Goal: Information Seeking & Learning: Learn about a topic

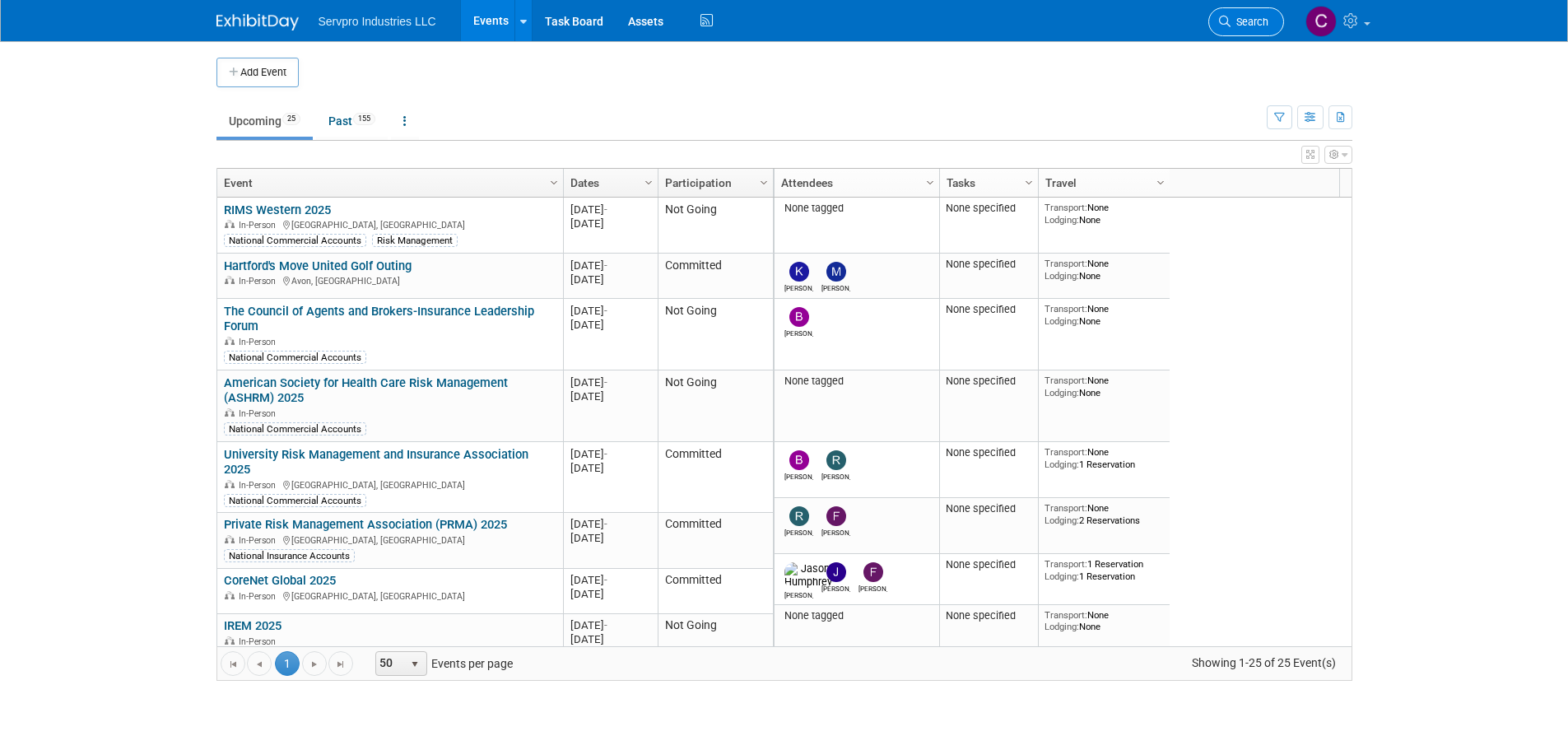
click at [1246, 22] on span "Search" at bounding box center [1249, 22] width 38 height 12
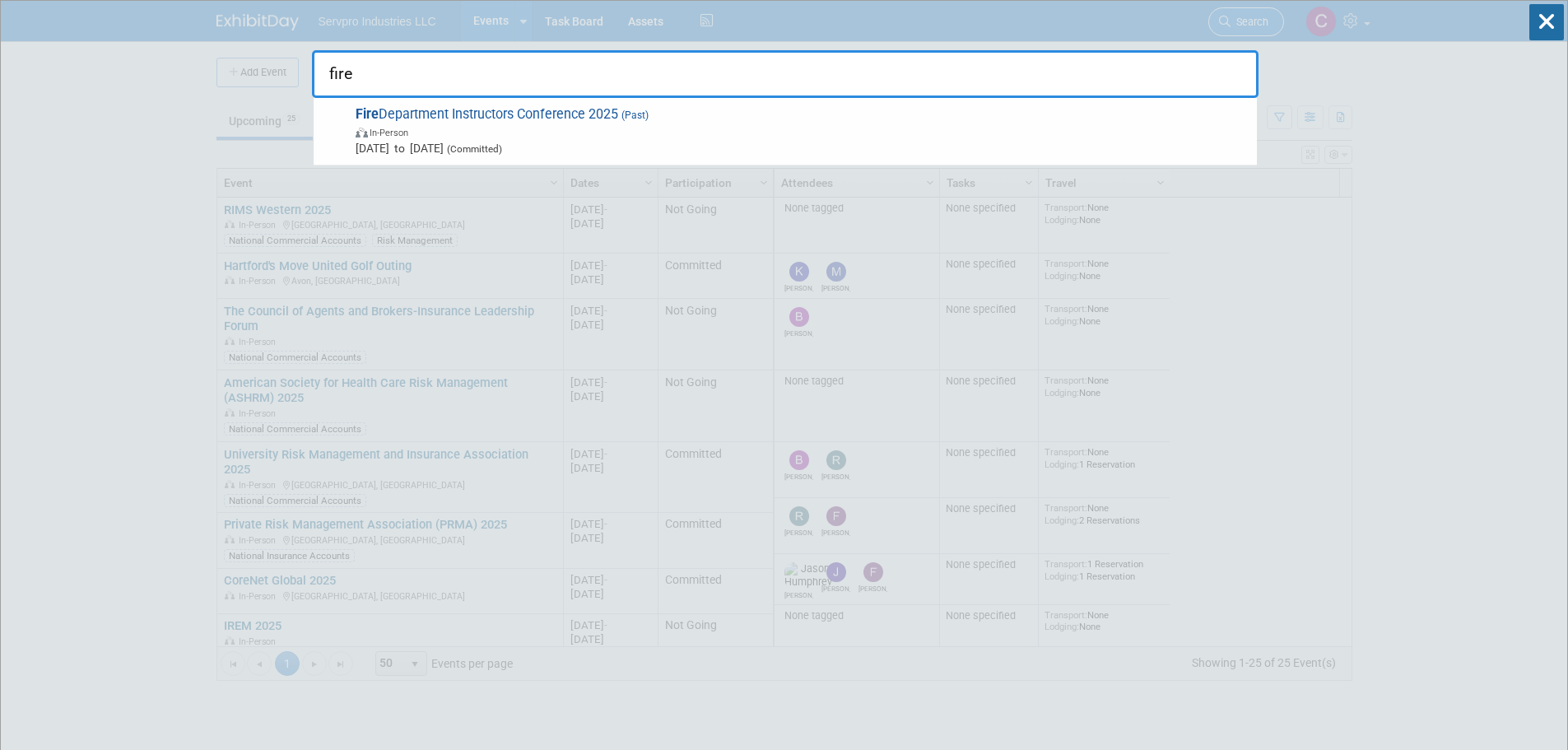
type input "fire"
click at [1246, 22] on div "fire Fire Department Instructors Conference 2025 (Past) In-Person Apr 7, 2025 t…" at bounding box center [785, 50] width 947 height 97
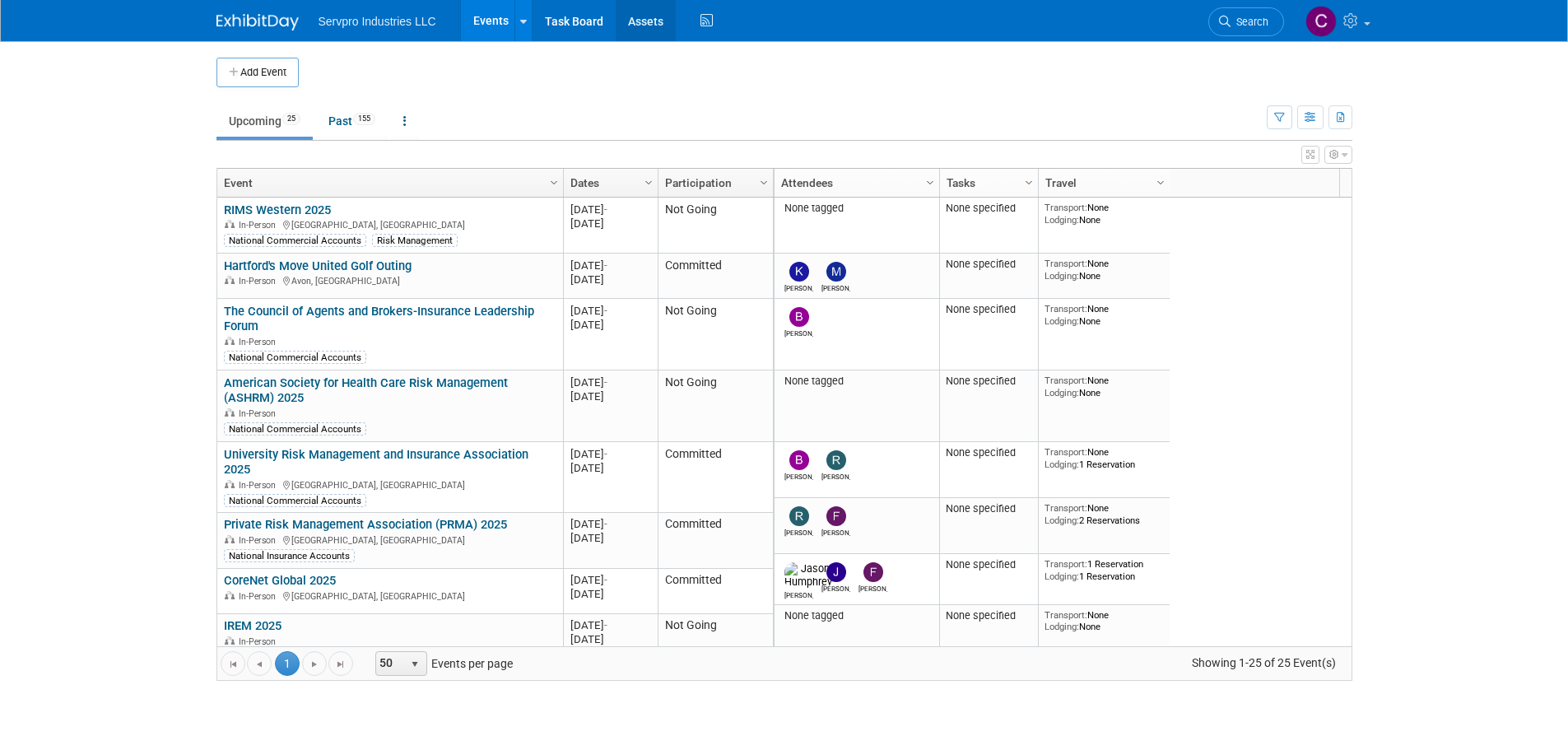
click at [633, 18] on link "Assets" at bounding box center [646, 21] width 60 height 42
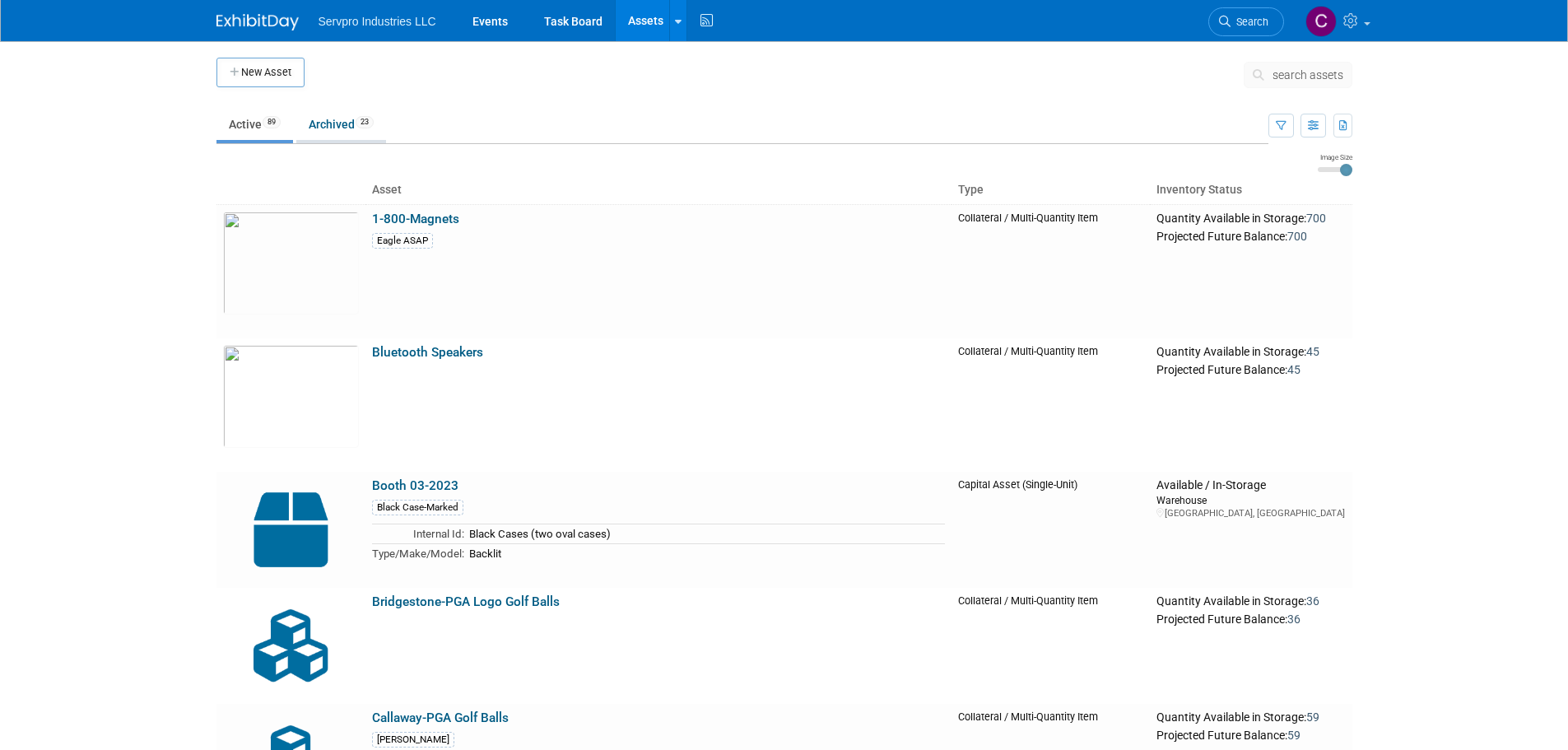
click at [323, 127] on link "Archived 23" at bounding box center [341, 125] width 90 height 32
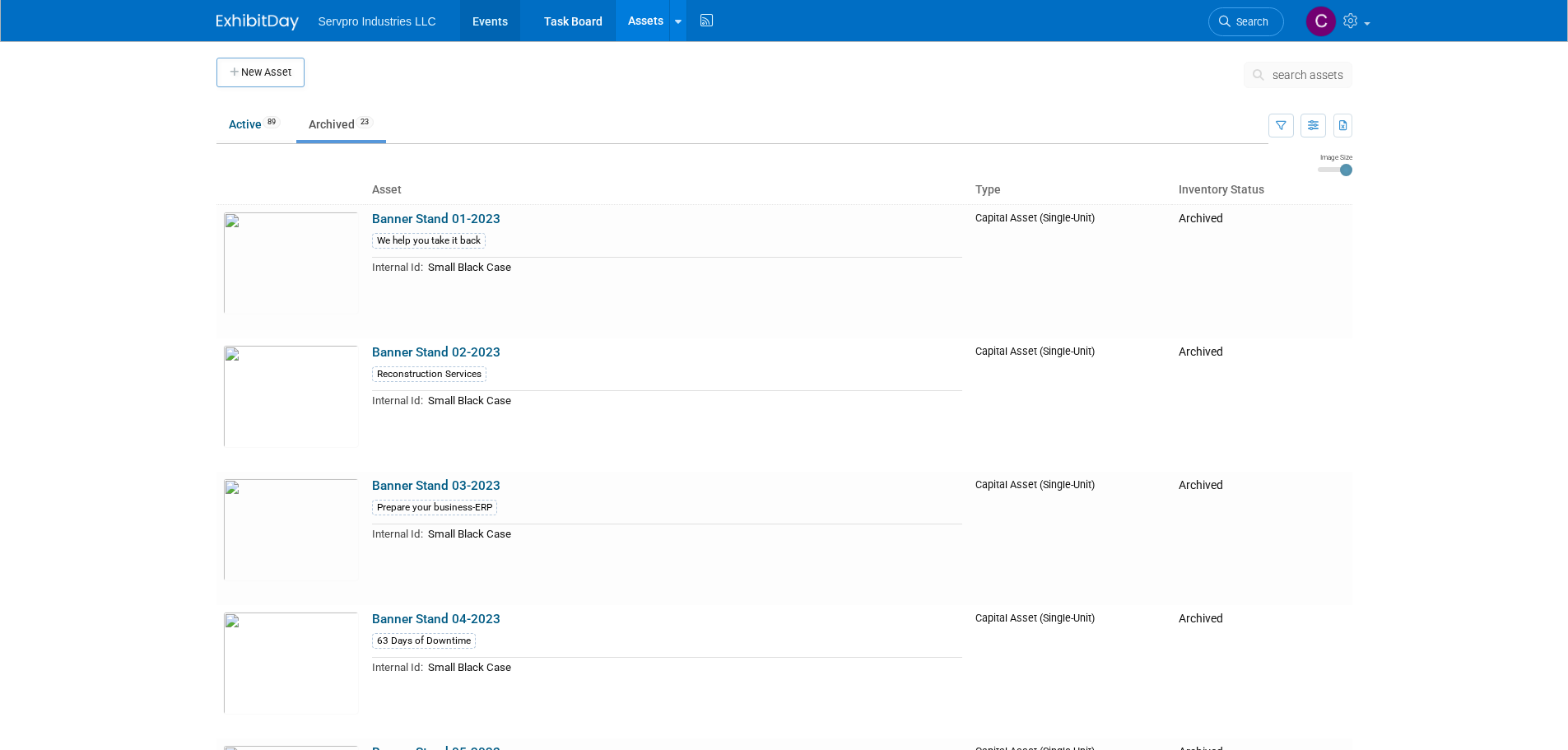
click at [479, 18] on link "Events" at bounding box center [490, 21] width 60 height 42
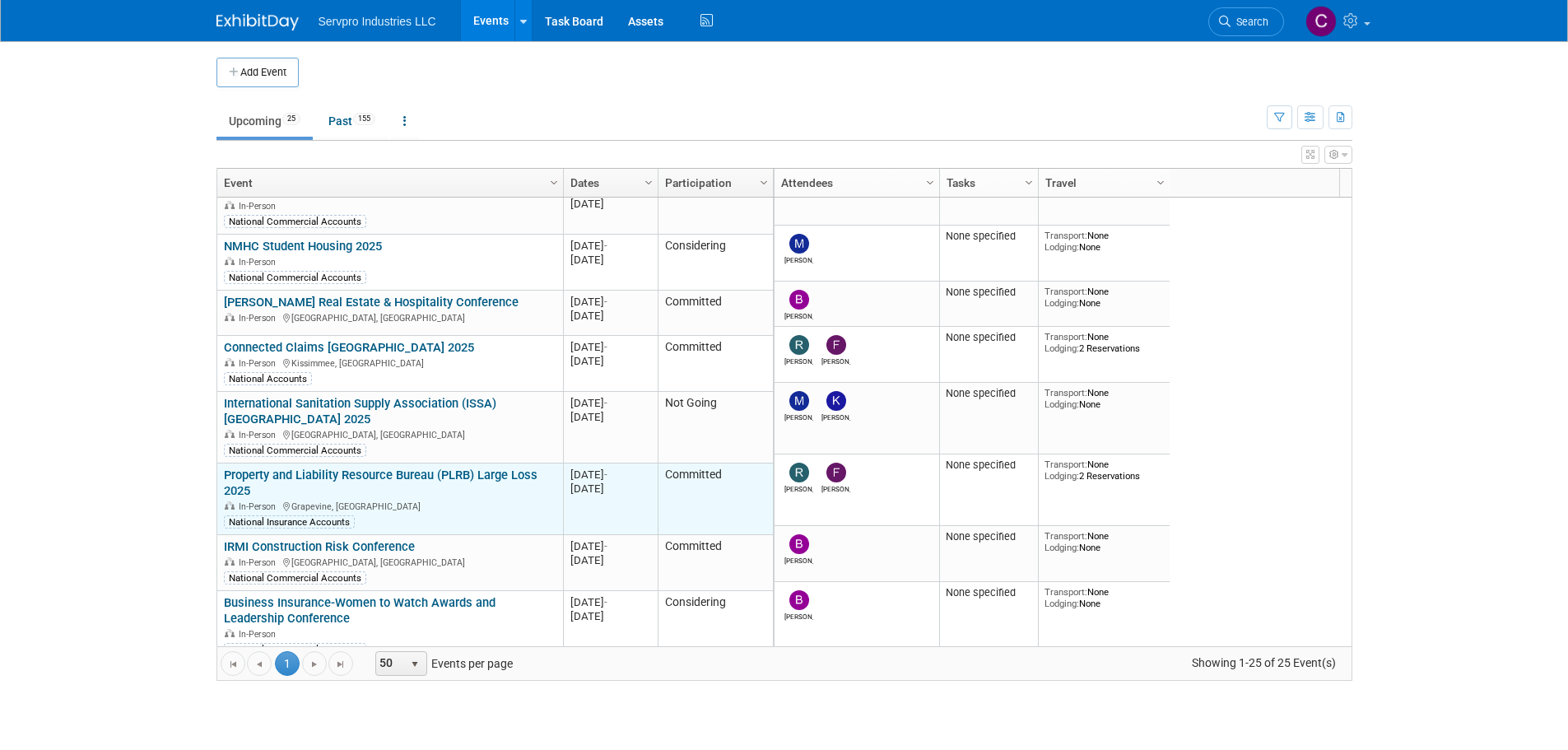
click at [411, 468] on link "Property and Liability Resource Bureau (PLRB) Large Loss 2025" at bounding box center [380, 482] width 314 height 31
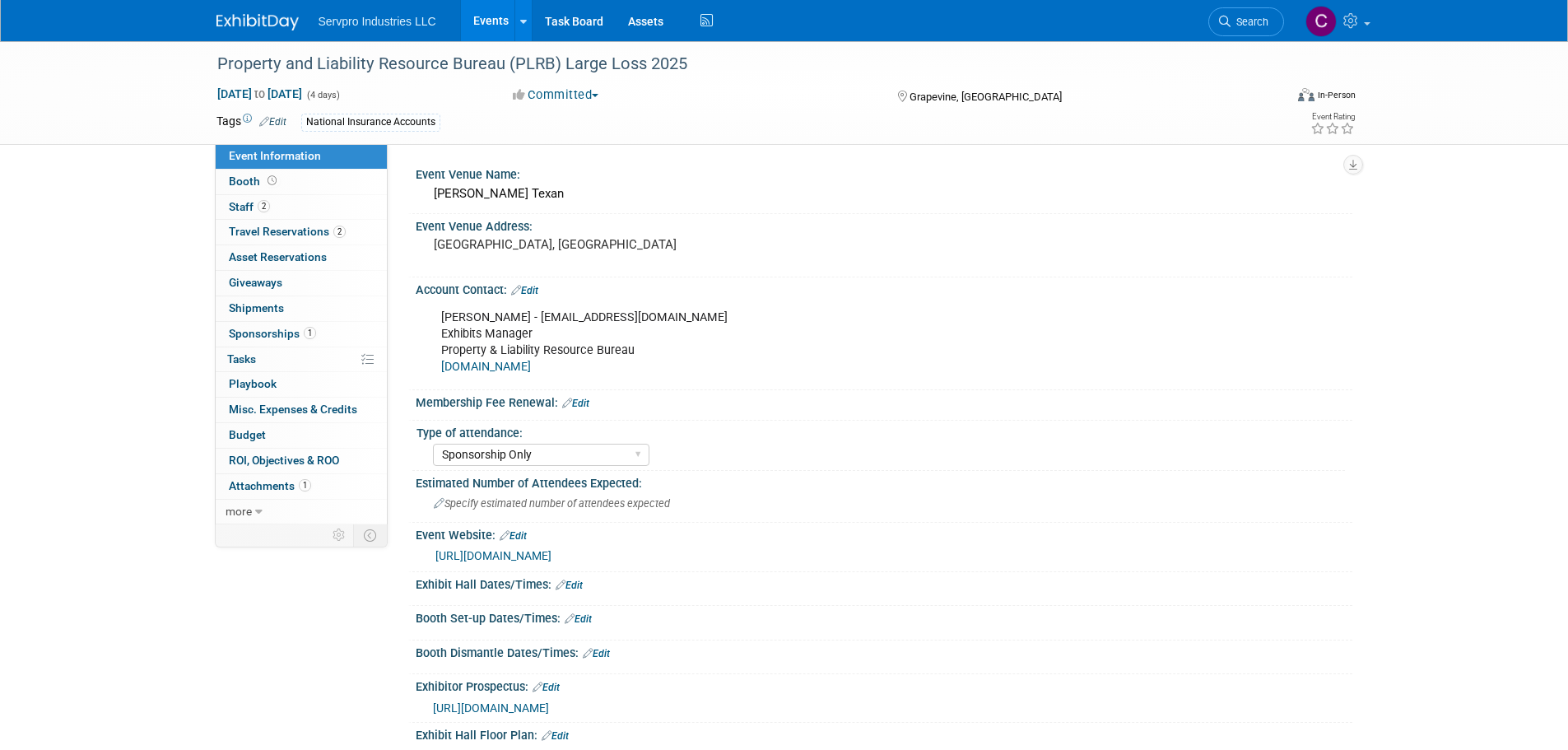
select select "Sponsorship Only"
click at [282, 231] on span "Travel Reservations 2" at bounding box center [287, 231] width 117 height 13
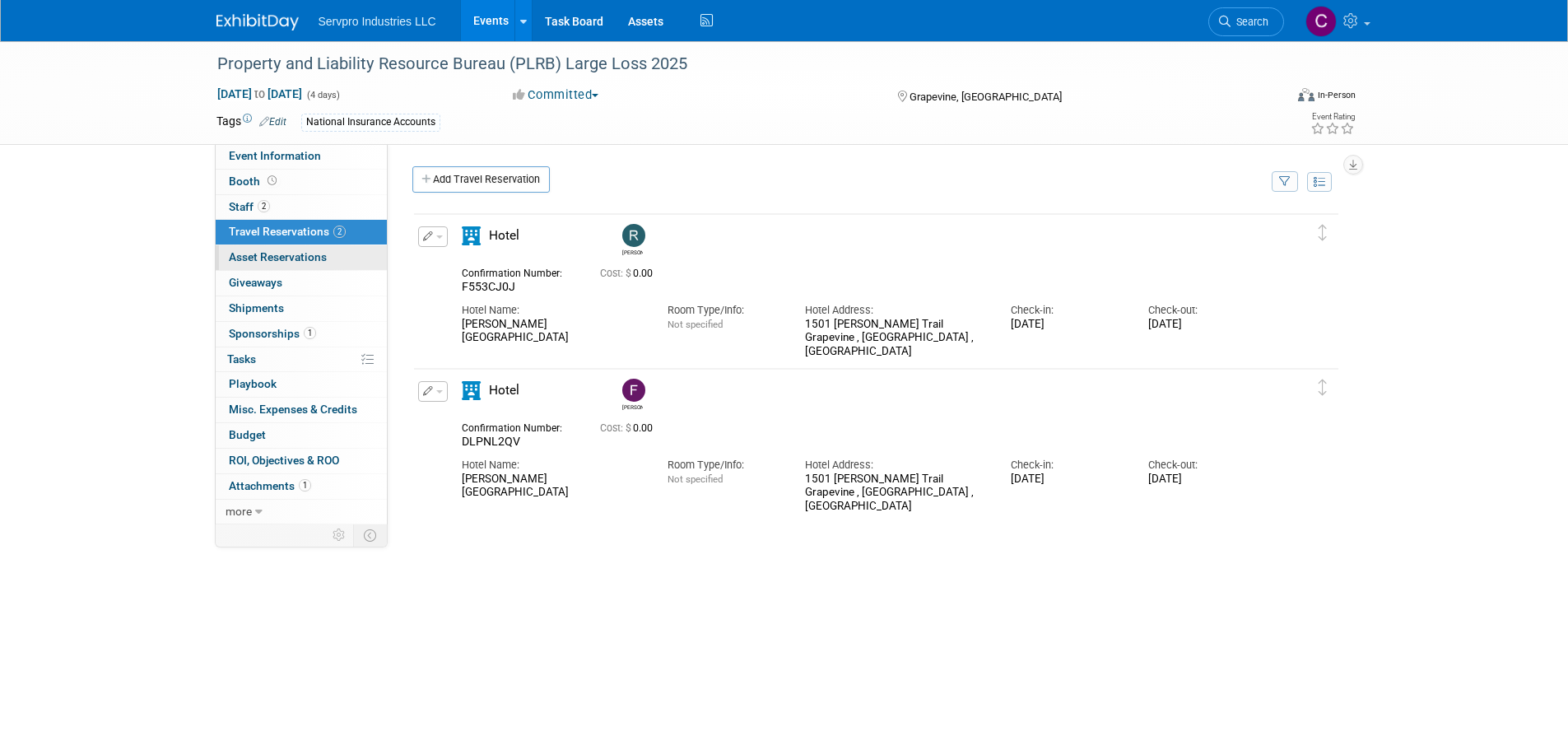
click at [268, 251] on span "Asset Reservations 0" at bounding box center [277, 257] width 98 height 13
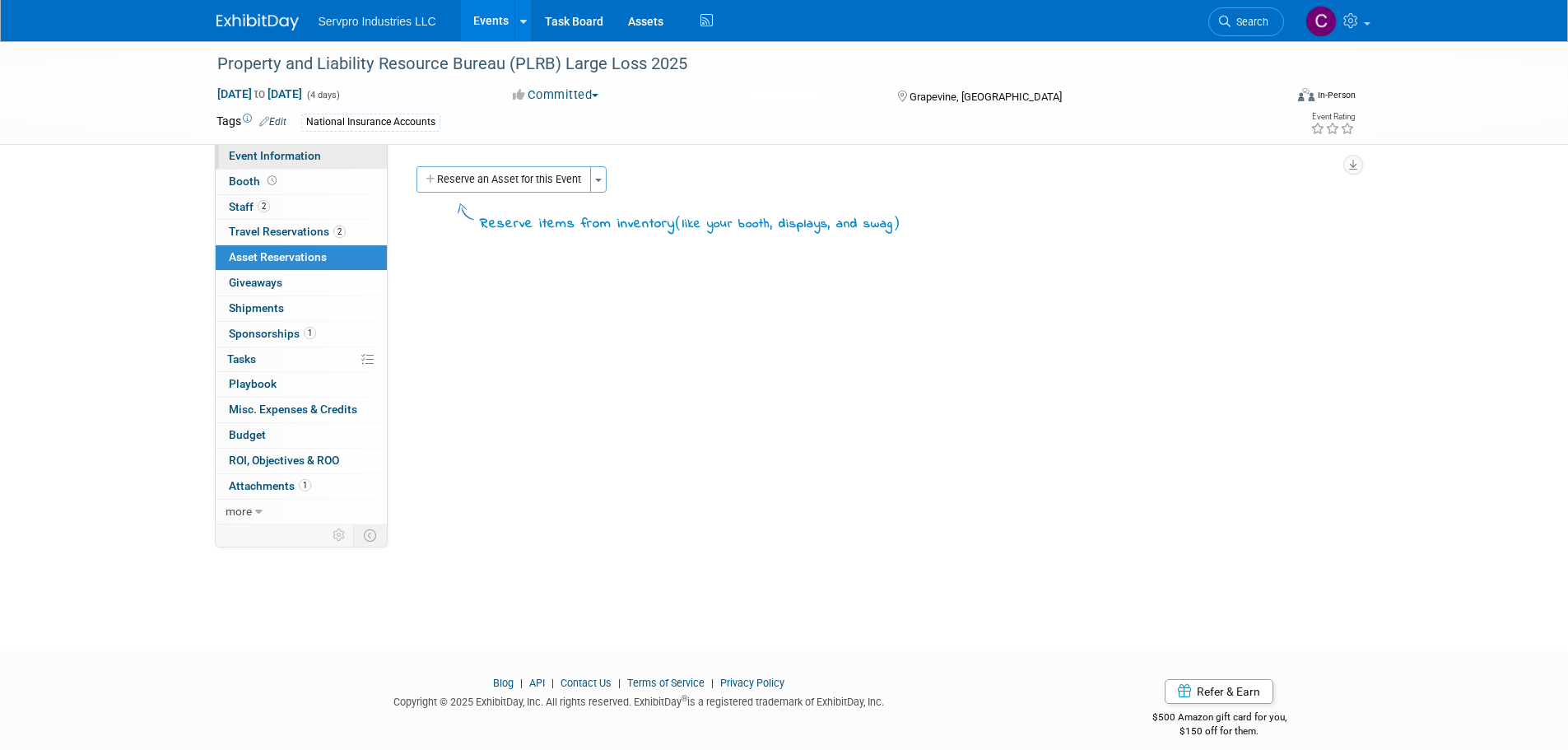
click at [275, 153] on span "Event Information" at bounding box center [274, 155] width 92 height 13
select select "Sponsorship Only"
